Goal: Understand site structure: Grasp the organization and layout of the website

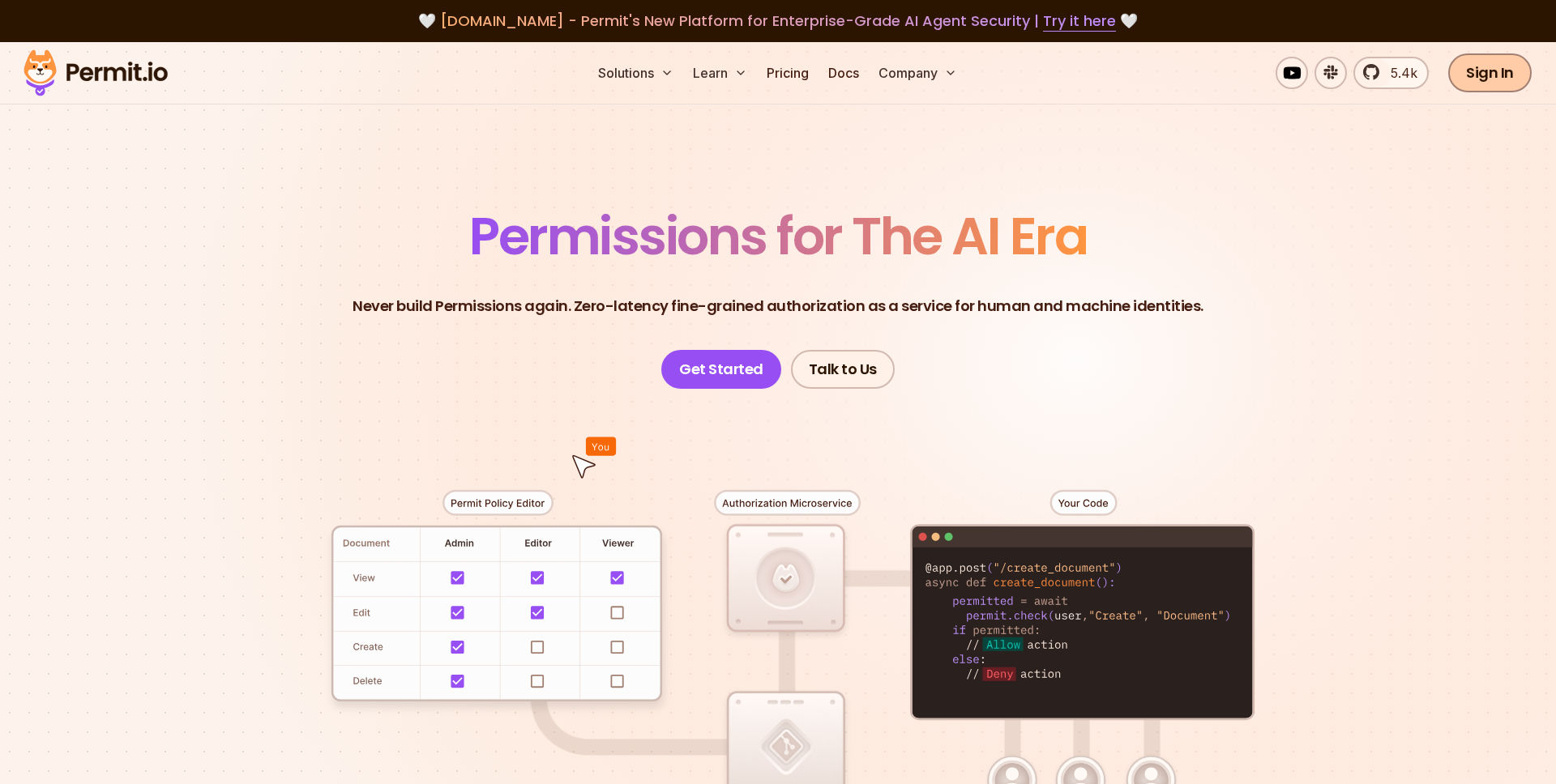
click at [1493, 86] on link "Sign In" at bounding box center [1489, 72] width 83 height 38
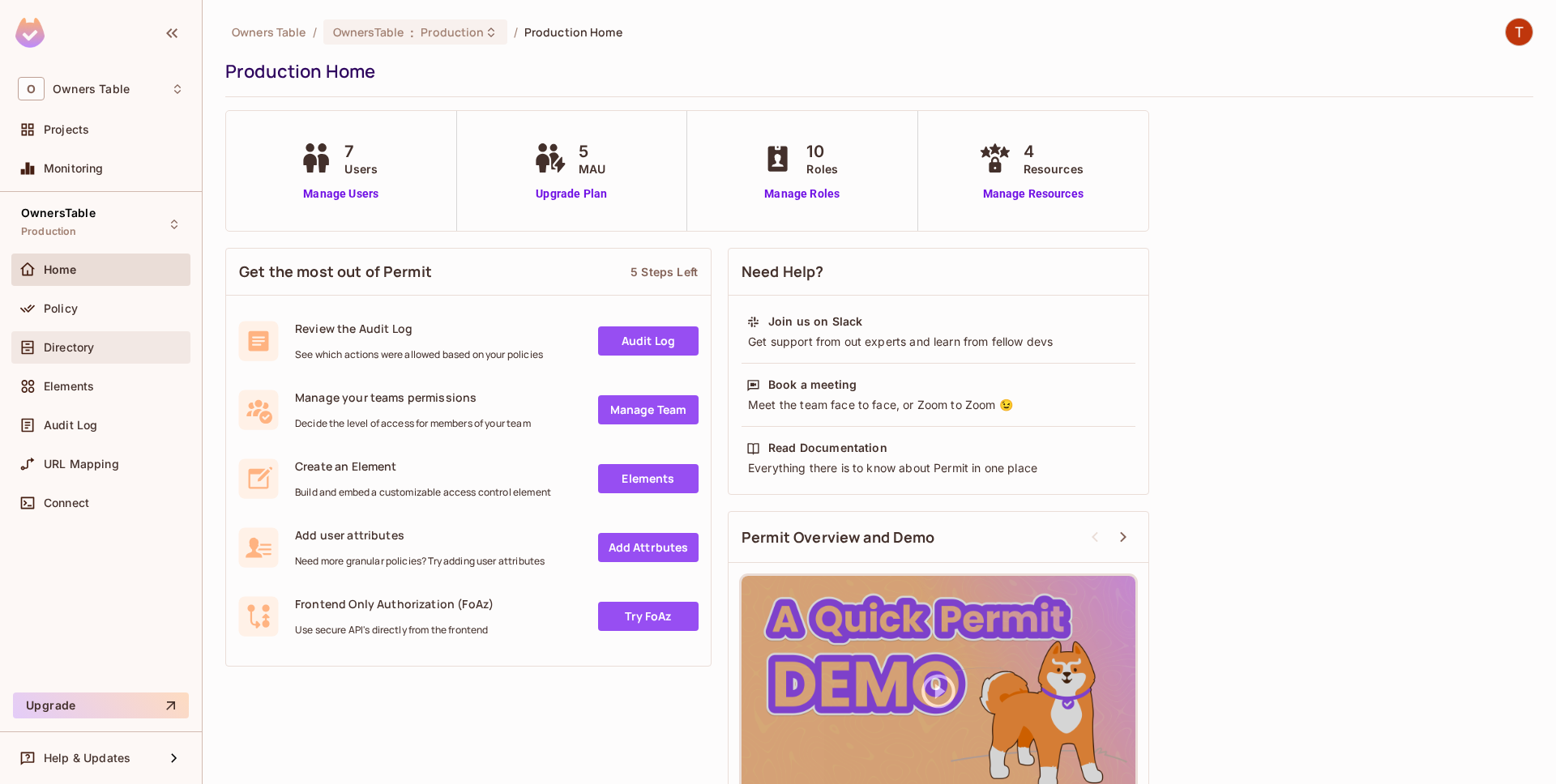
click at [82, 347] on span "Directory" at bounding box center [69, 347] width 50 height 13
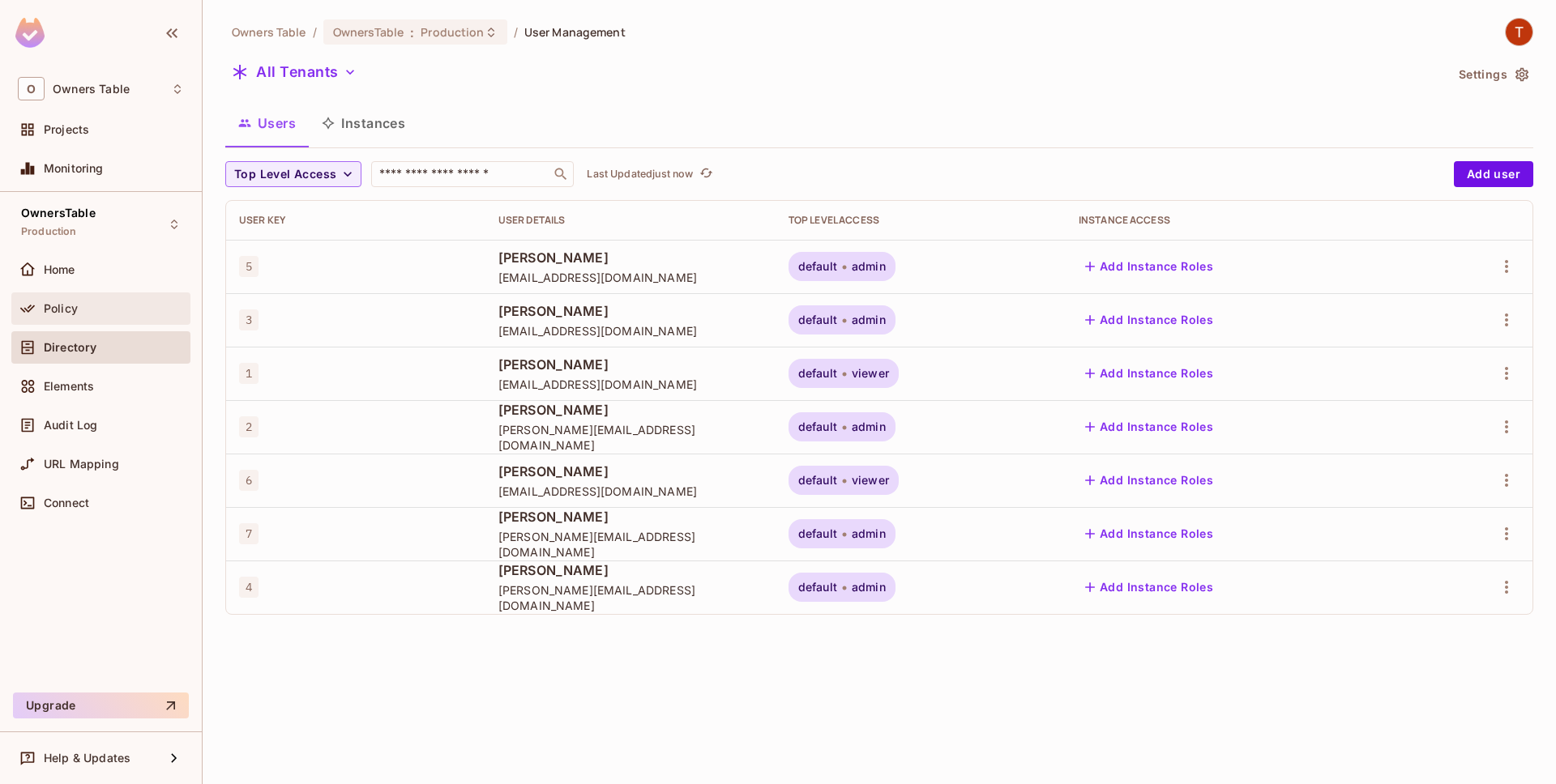
click at [116, 314] on div "Policy" at bounding box center [114, 308] width 140 height 13
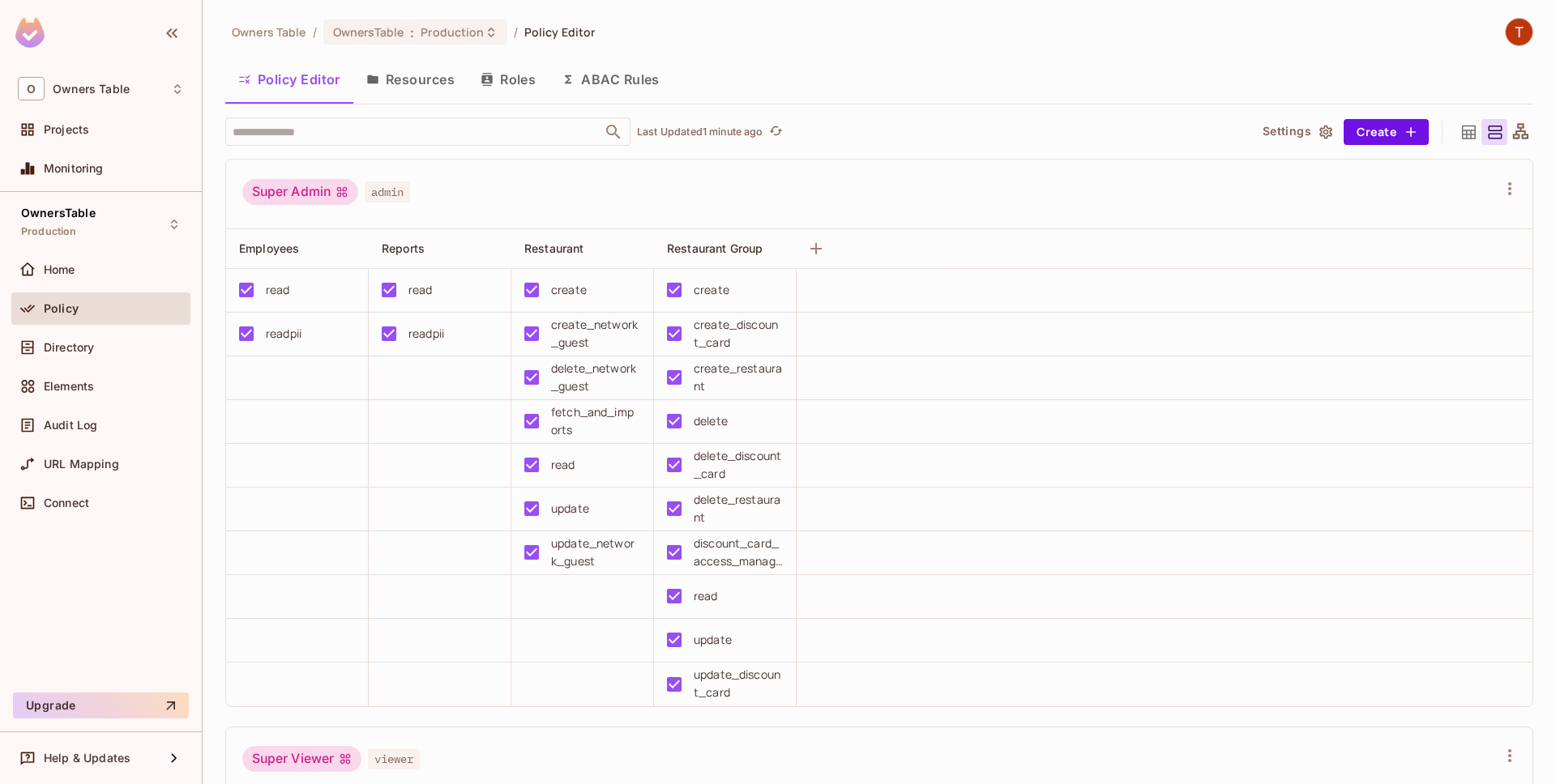
click at [427, 99] on button "Resources" at bounding box center [410, 79] width 114 height 40
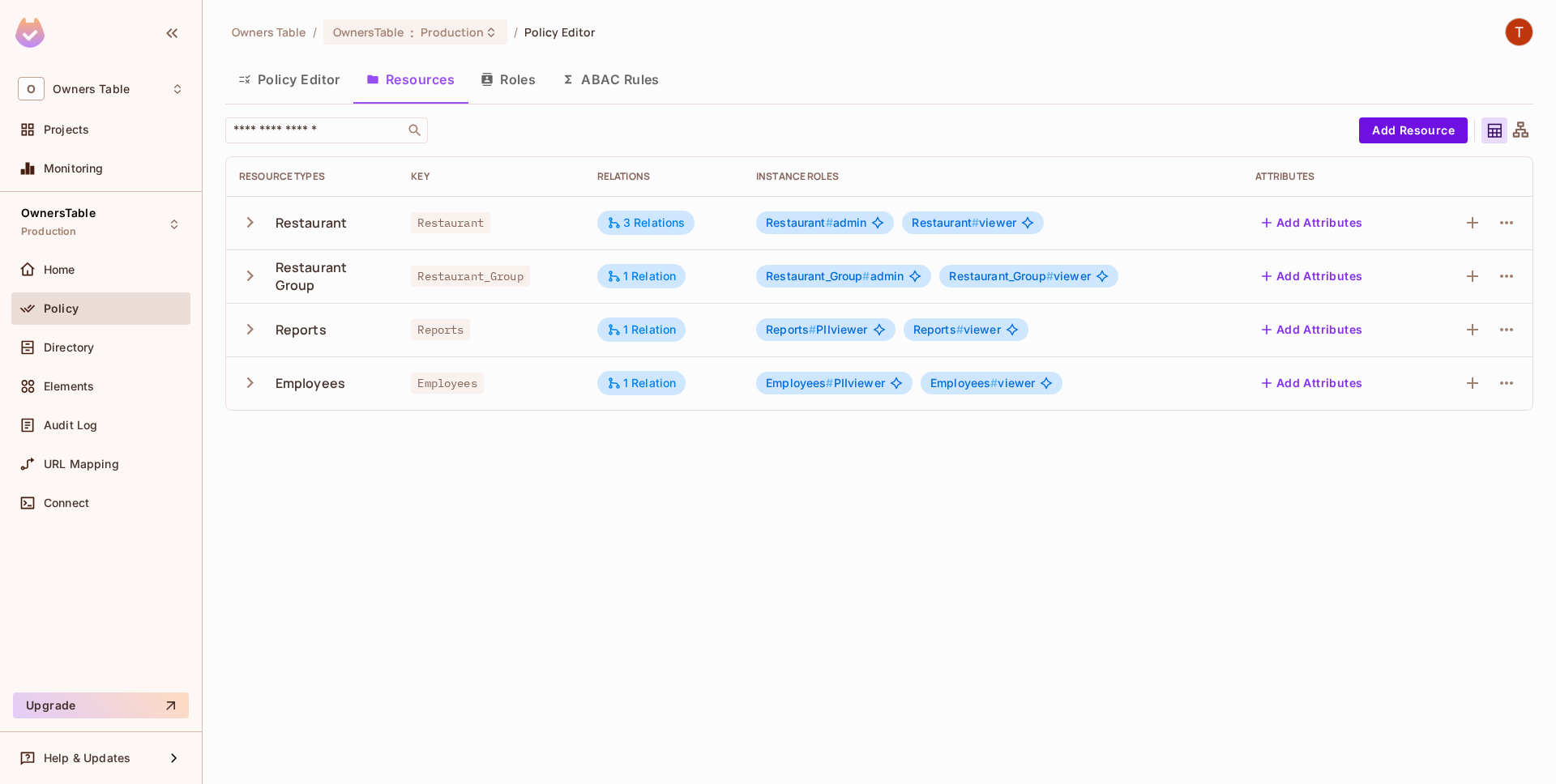
click at [295, 324] on div "Reports" at bounding box center [300, 330] width 51 height 18
click at [248, 328] on icon "button" at bounding box center [249, 329] width 21 height 21
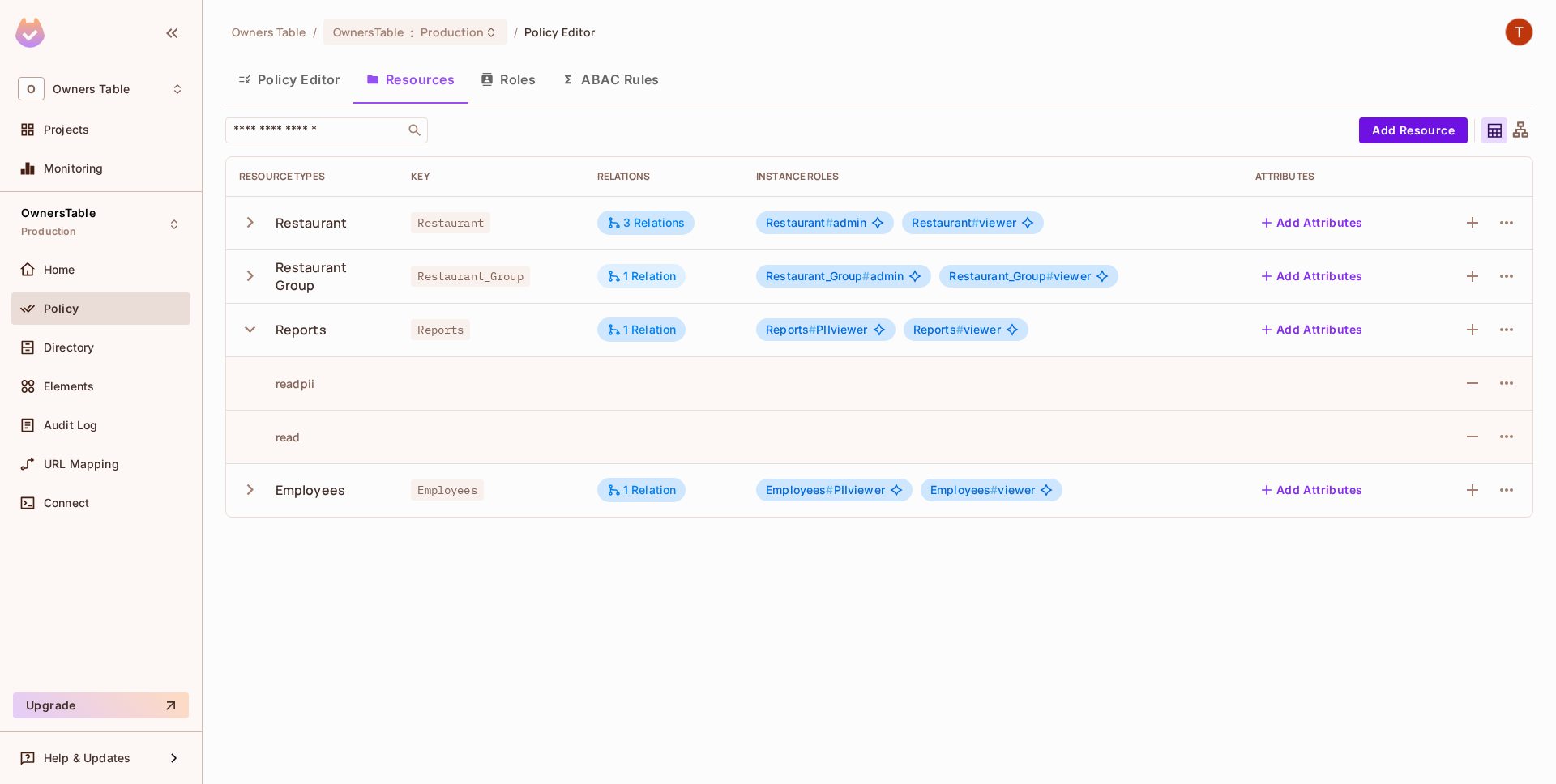
click at [677, 280] on div "1 Relation" at bounding box center [642, 276] width 70 height 14
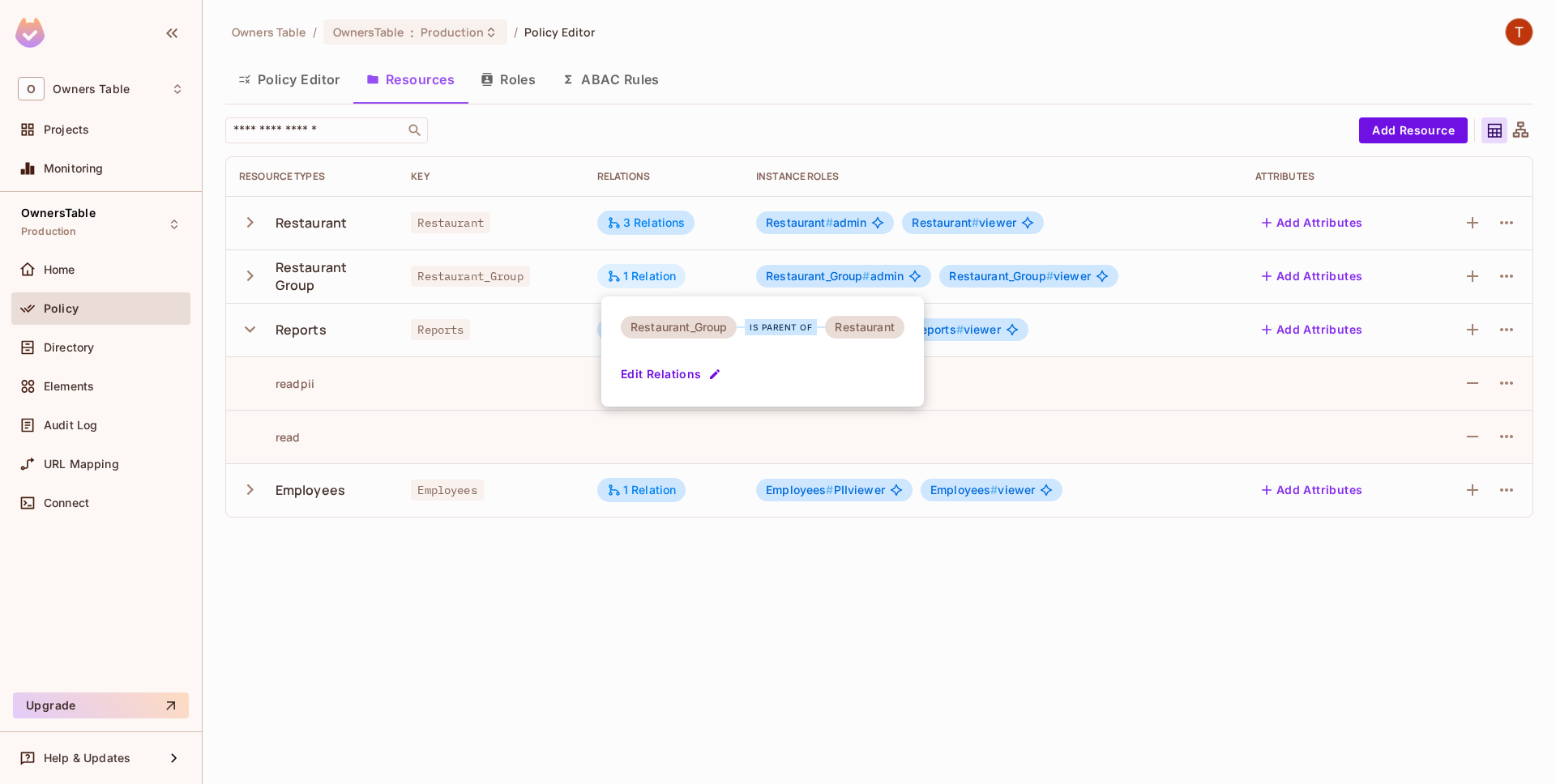
click at [678, 280] on div at bounding box center [778, 392] width 1556 height 784
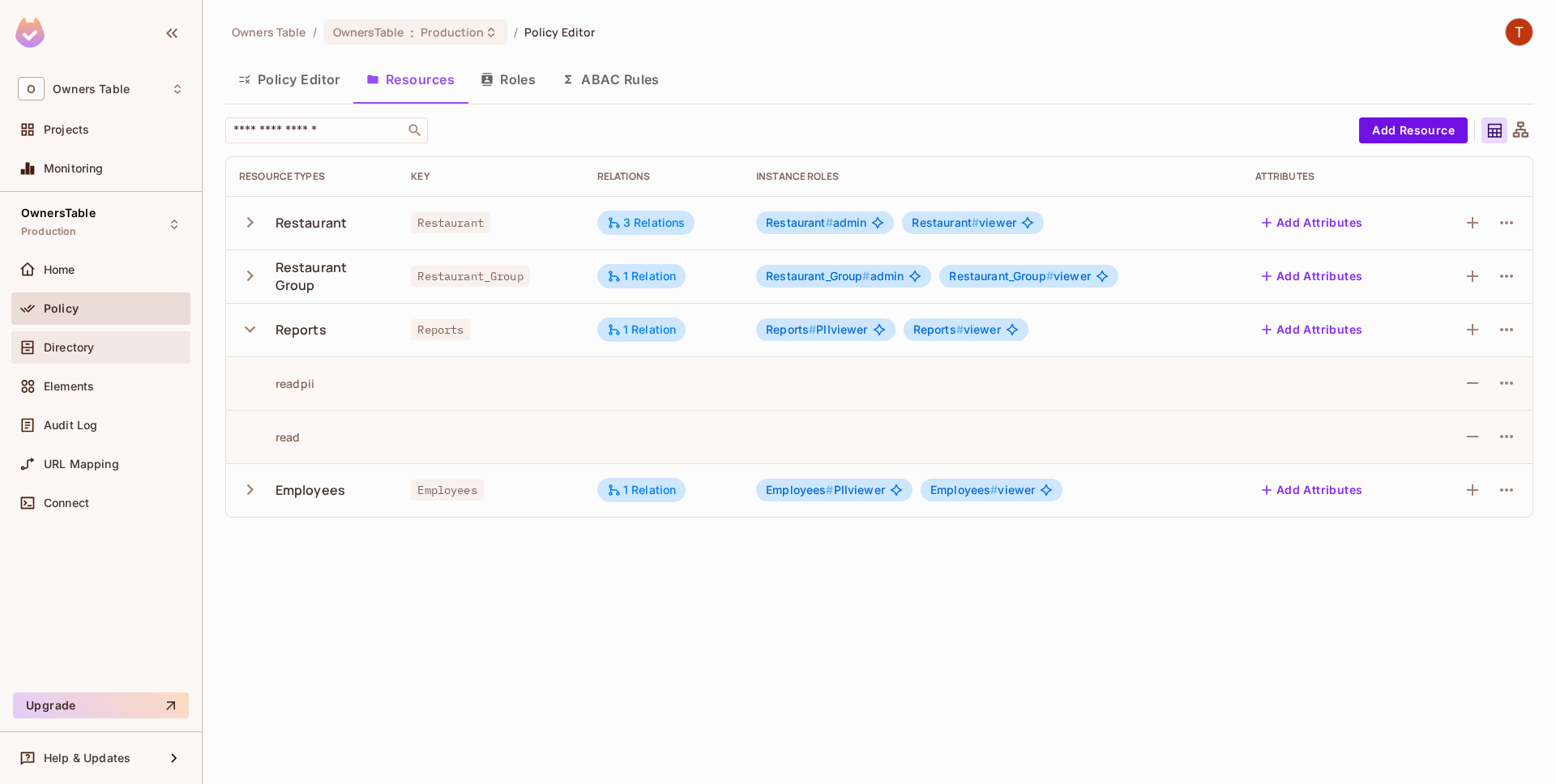
click at [127, 344] on div "Directory" at bounding box center [114, 347] width 140 height 13
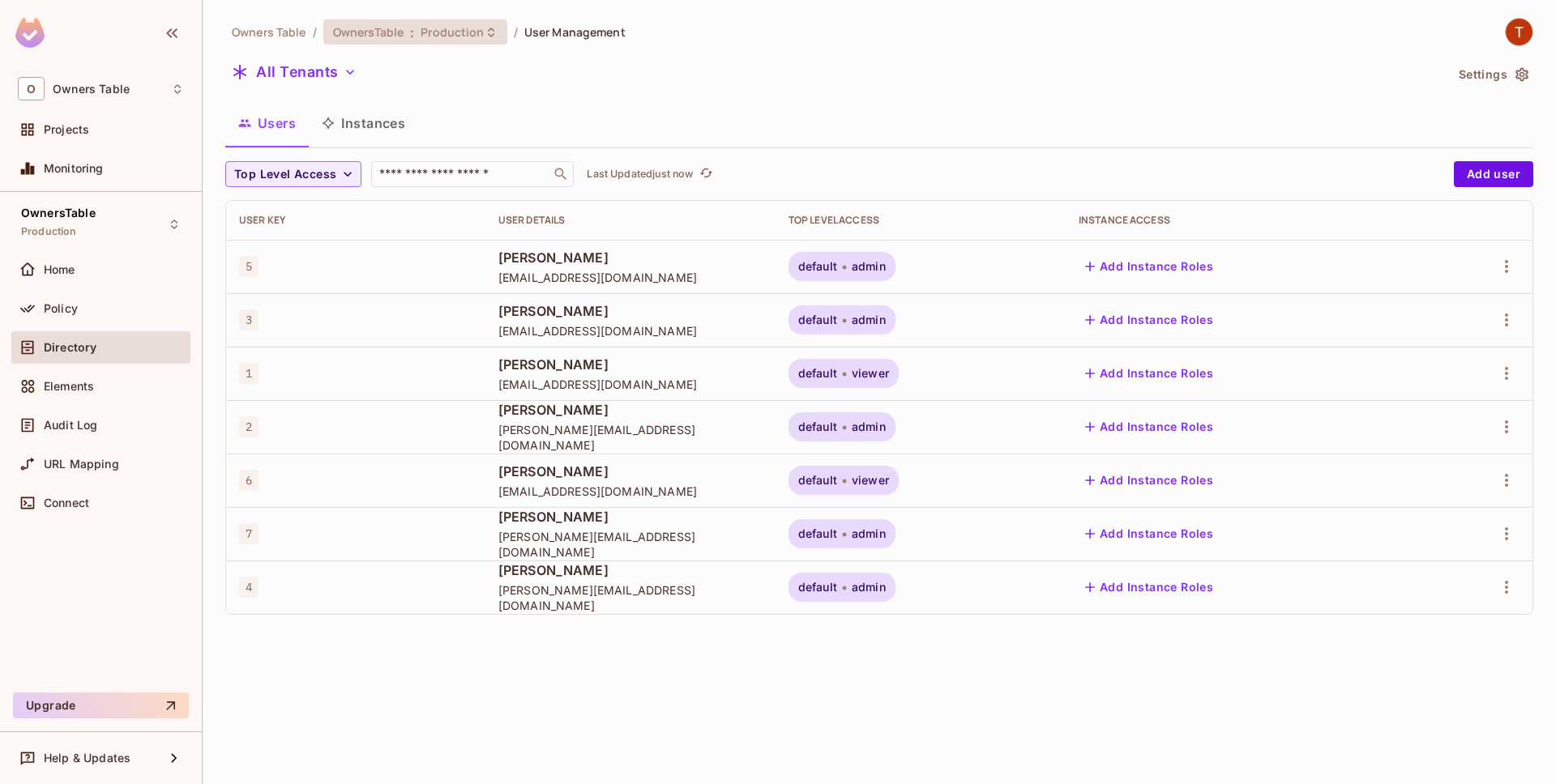
click at [496, 36] on div "OwnersTable : Production" at bounding box center [415, 32] width 184 height 25
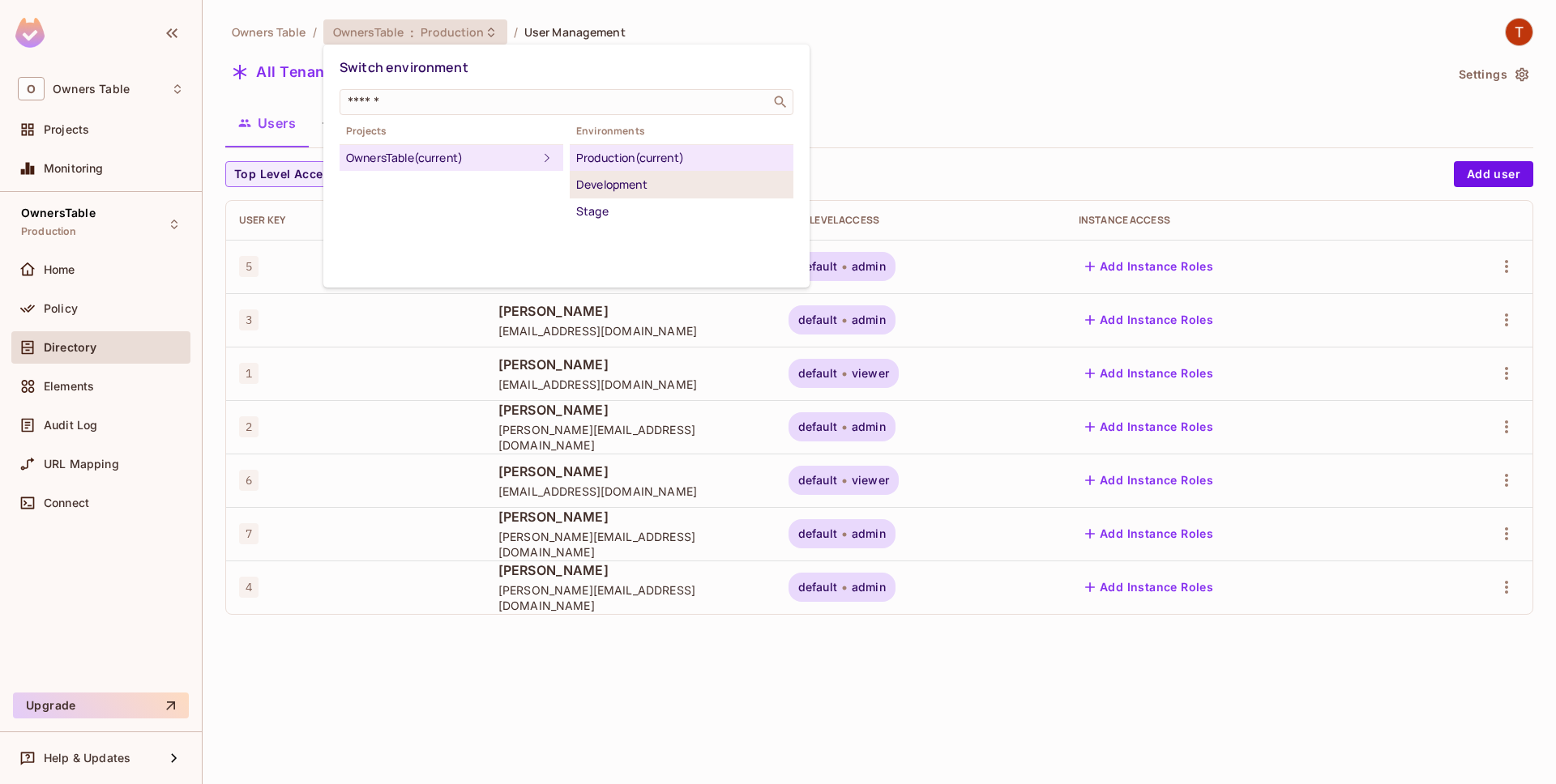
click at [617, 195] on li "Development" at bounding box center [681, 185] width 224 height 27
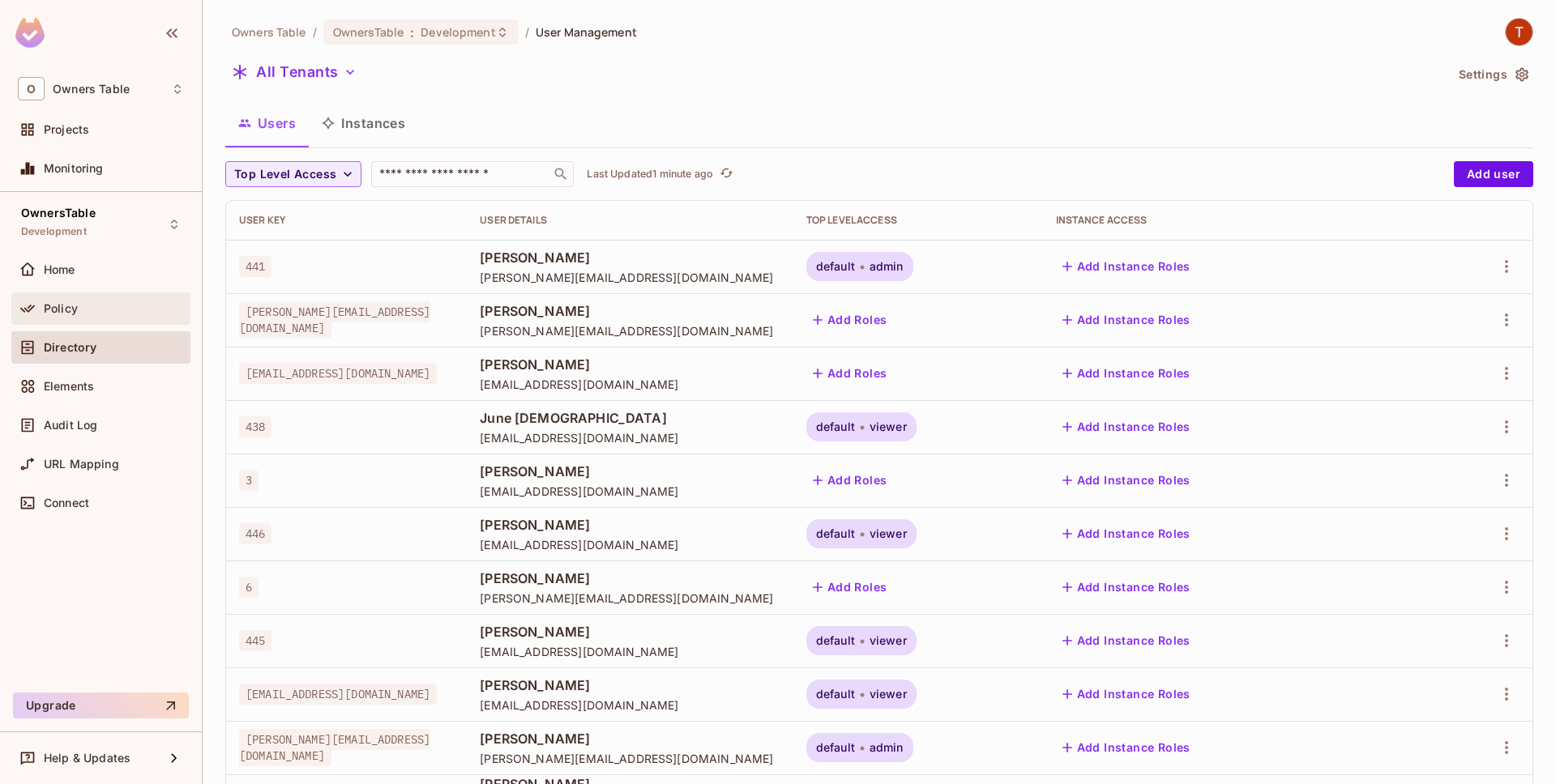
click at [89, 301] on div "Policy" at bounding box center [101, 308] width 166 height 20
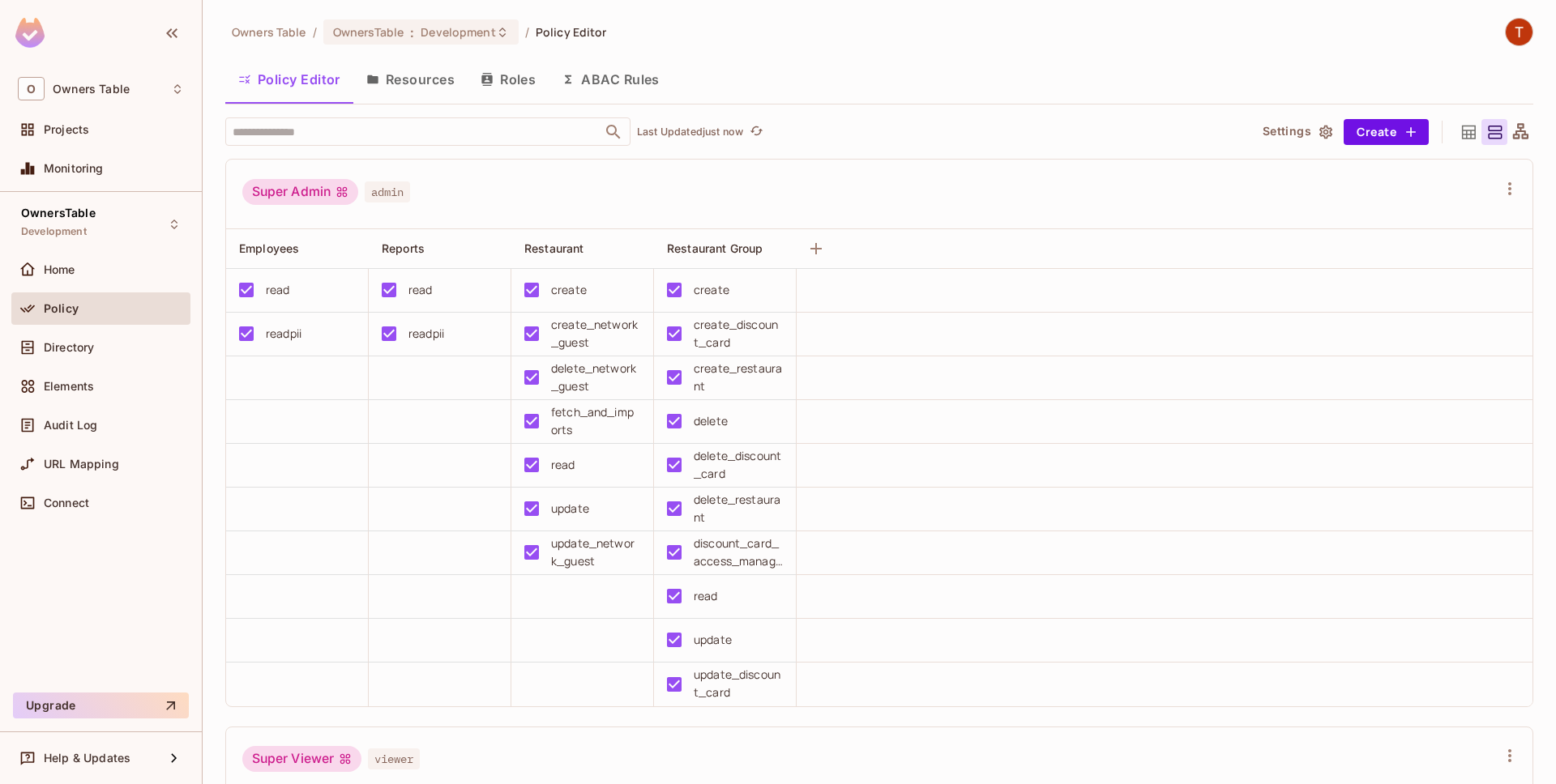
click at [535, 69] on button "Roles" at bounding box center [508, 79] width 81 height 40
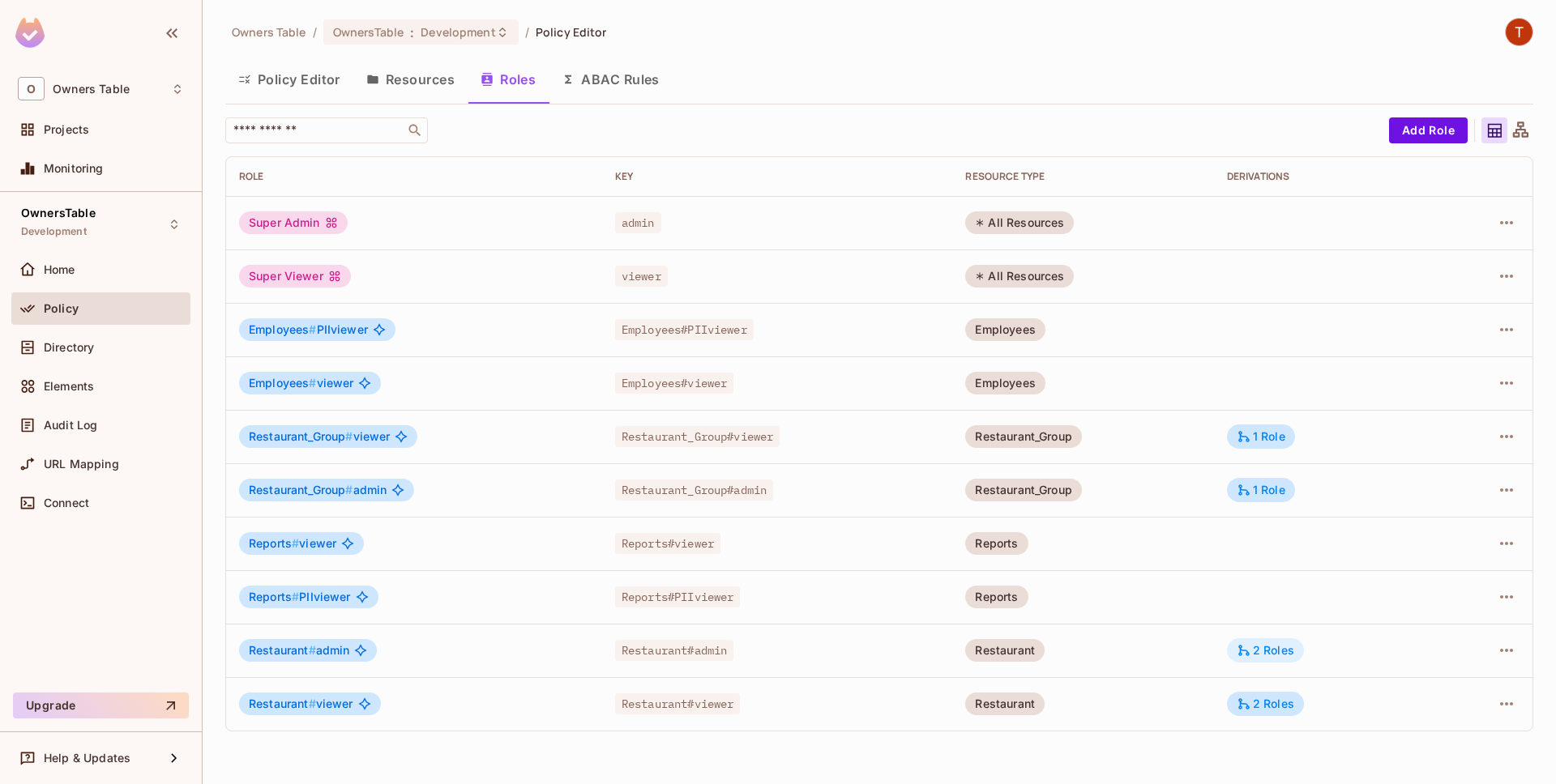
click at [1272, 651] on div "2 Roles" at bounding box center [1265, 650] width 57 height 14
